Goal: Information Seeking & Learning: Learn about a topic

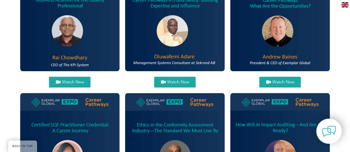
scroll to position [249, 0]
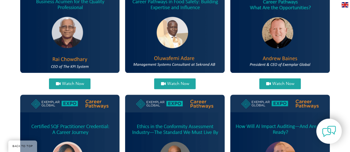
click at [68, 84] on span "Watch Now" at bounding box center [73, 84] width 22 height 4
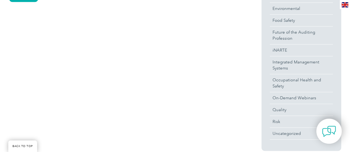
scroll to position [249, 0]
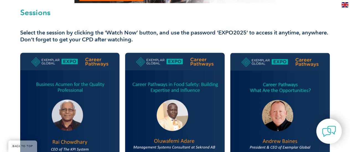
scroll to position [221, 0]
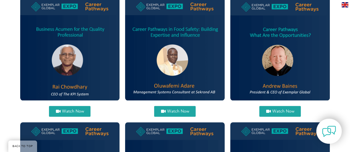
click at [70, 112] on span "Watch Now" at bounding box center [73, 112] width 22 height 4
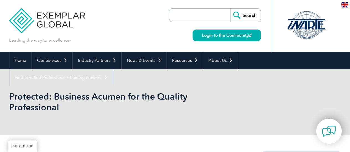
scroll to position [83, 0]
